Goal: Find specific page/section: Find specific page/section

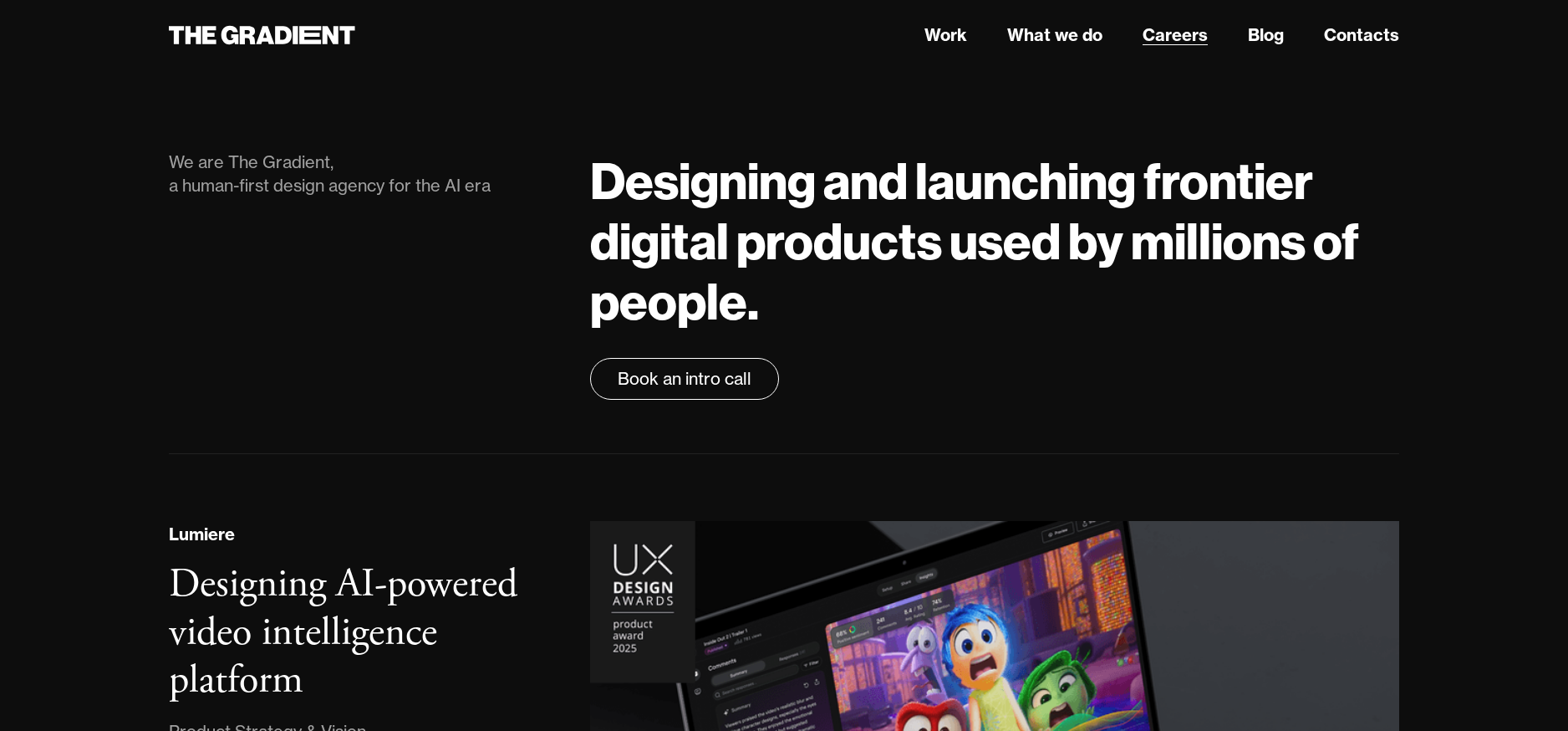
click at [1177, 28] on link "Careers" at bounding box center [1174, 35] width 65 height 25
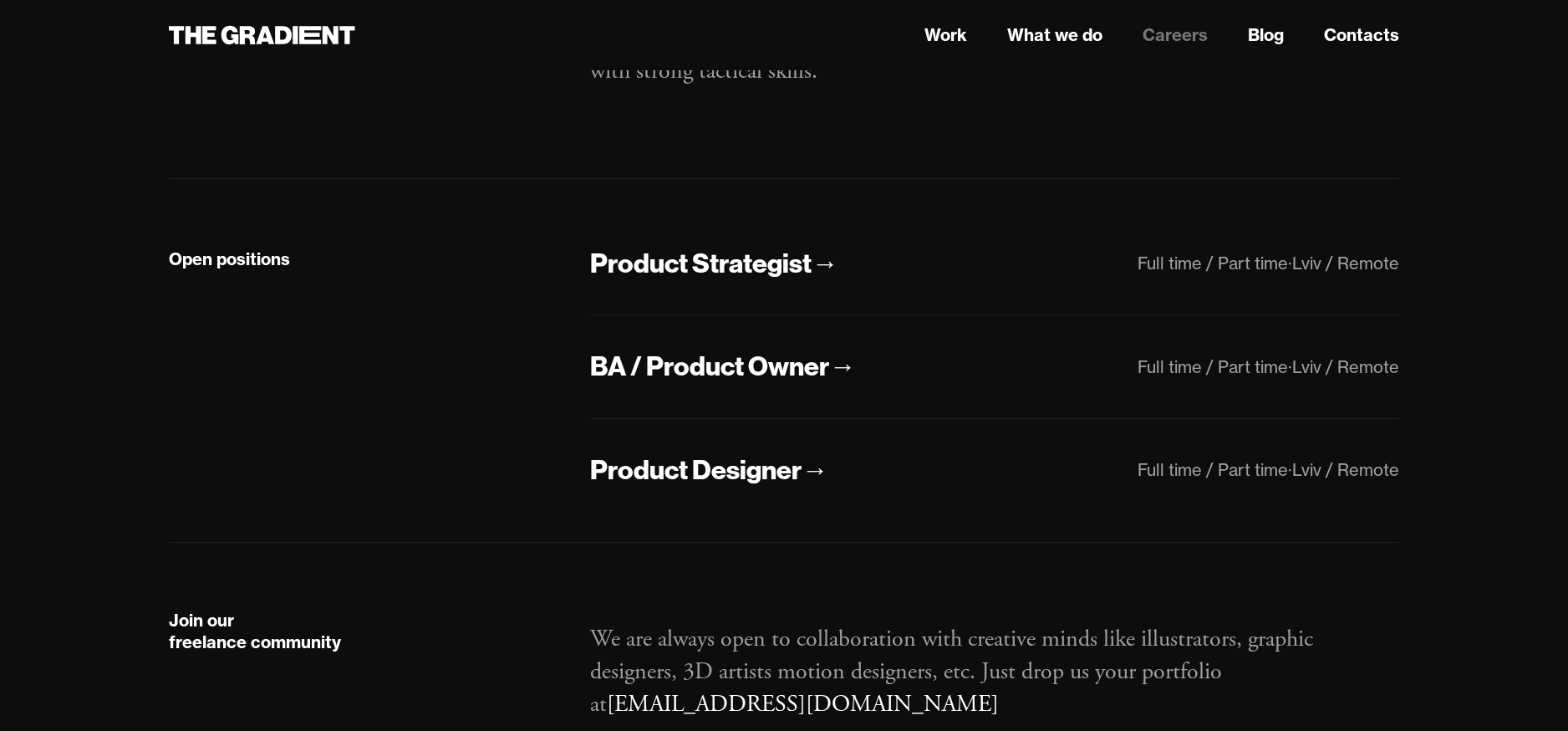
scroll to position [223, 0]
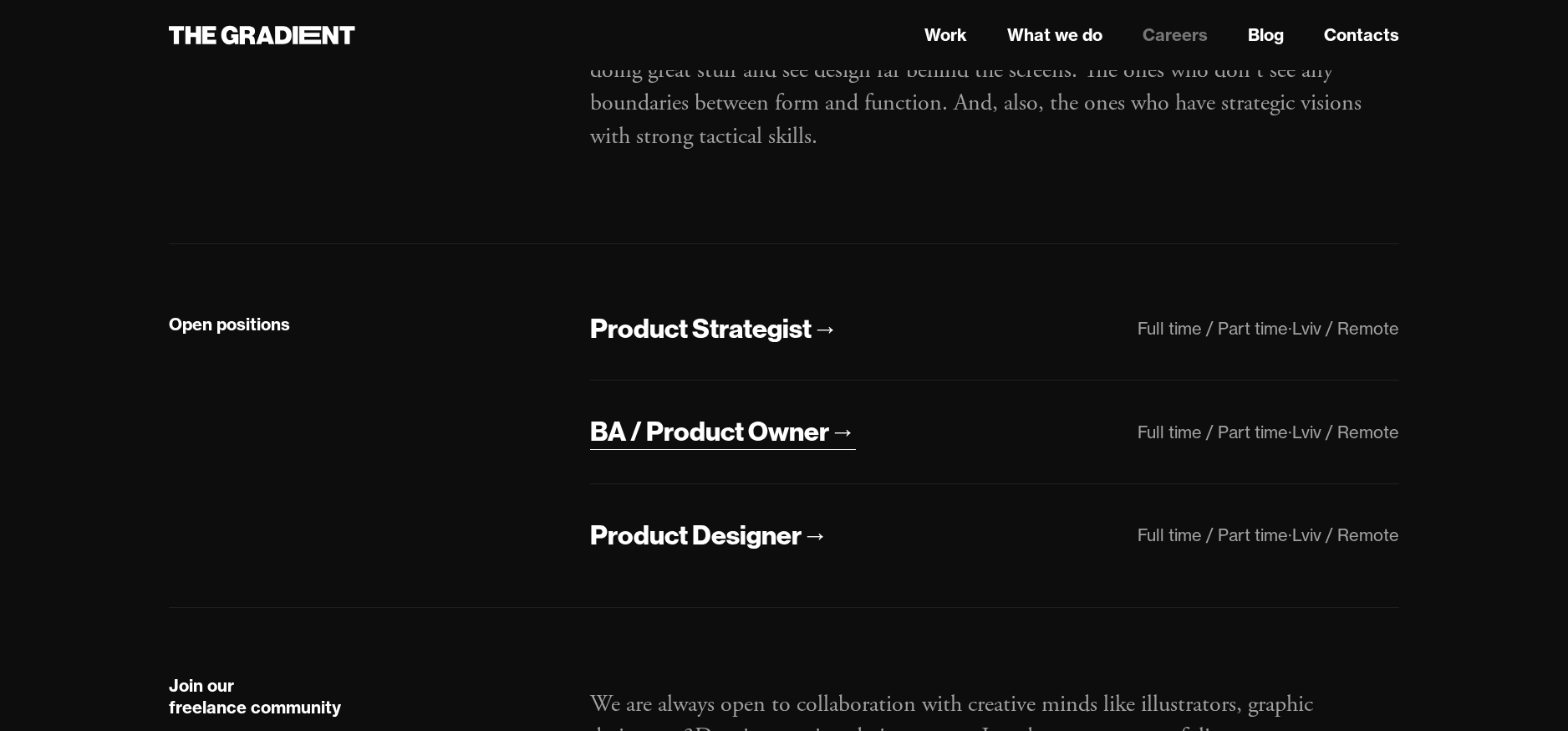
click at [788, 439] on div "BA / Product Owner" at bounding box center [709, 431] width 239 height 36
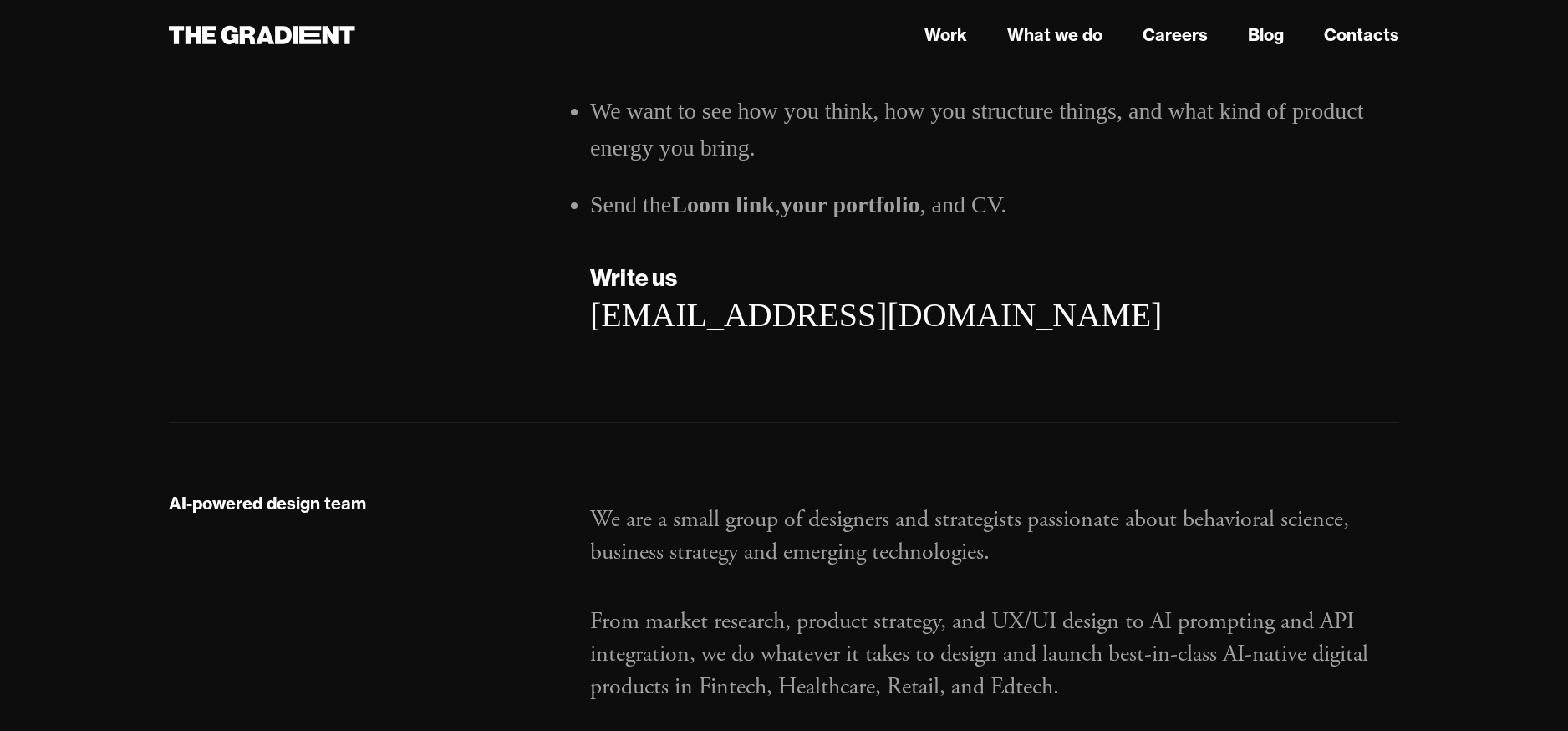
scroll to position [2778, 0]
